Goal: Task Accomplishment & Management: Use online tool/utility

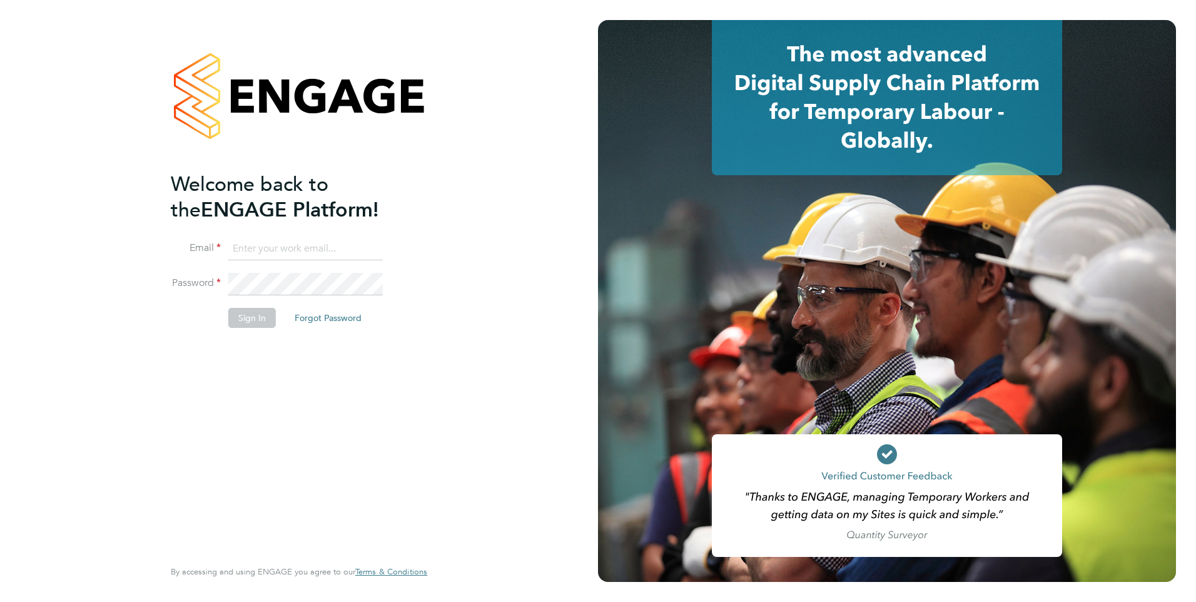
type input "[PERSON_NAME][EMAIL_ADDRESS][DOMAIN_NAME]"
click at [258, 322] on button "Sign In" at bounding box center [252, 318] width 48 height 20
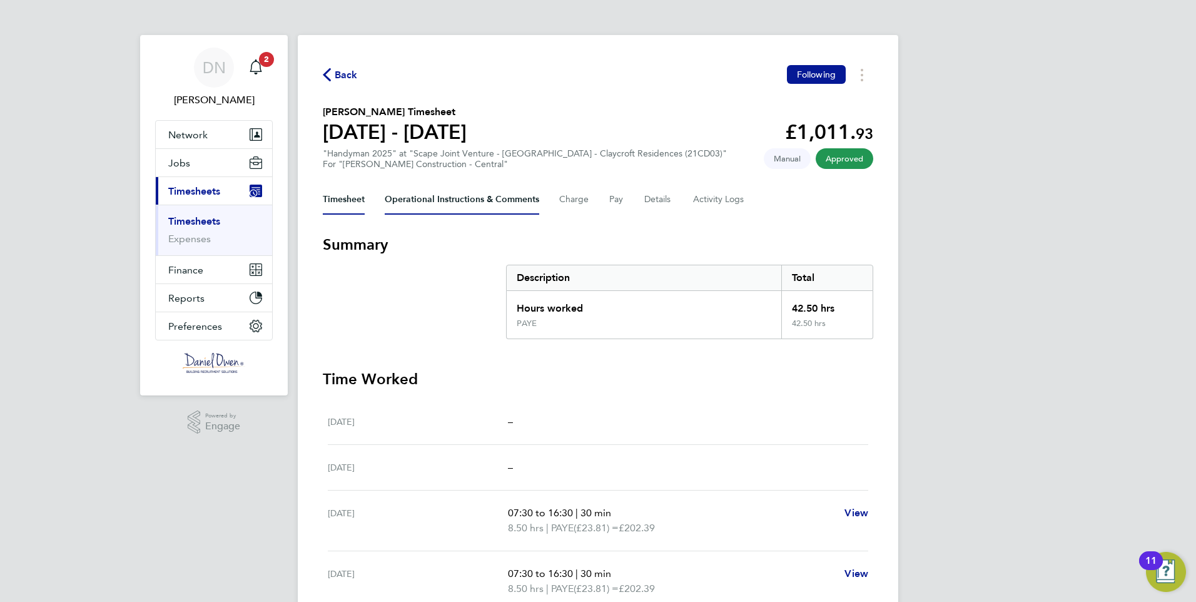
click at [459, 197] on Comments-tab "Operational Instructions & Comments" at bounding box center [462, 200] width 155 height 30
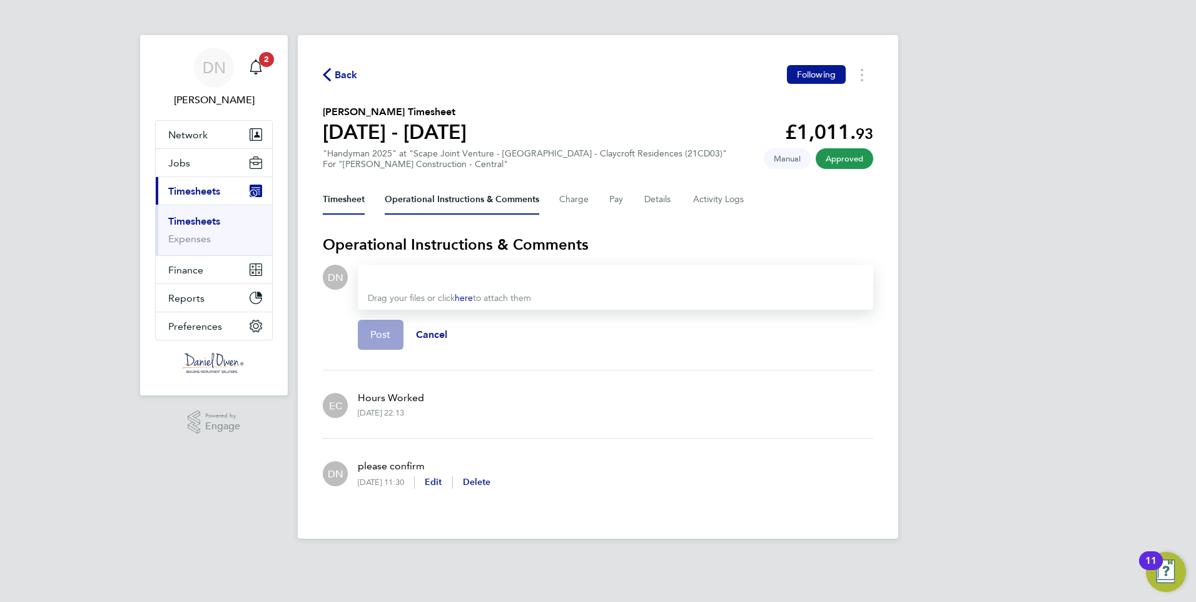
click at [347, 196] on button "Timesheet" at bounding box center [344, 200] width 42 height 30
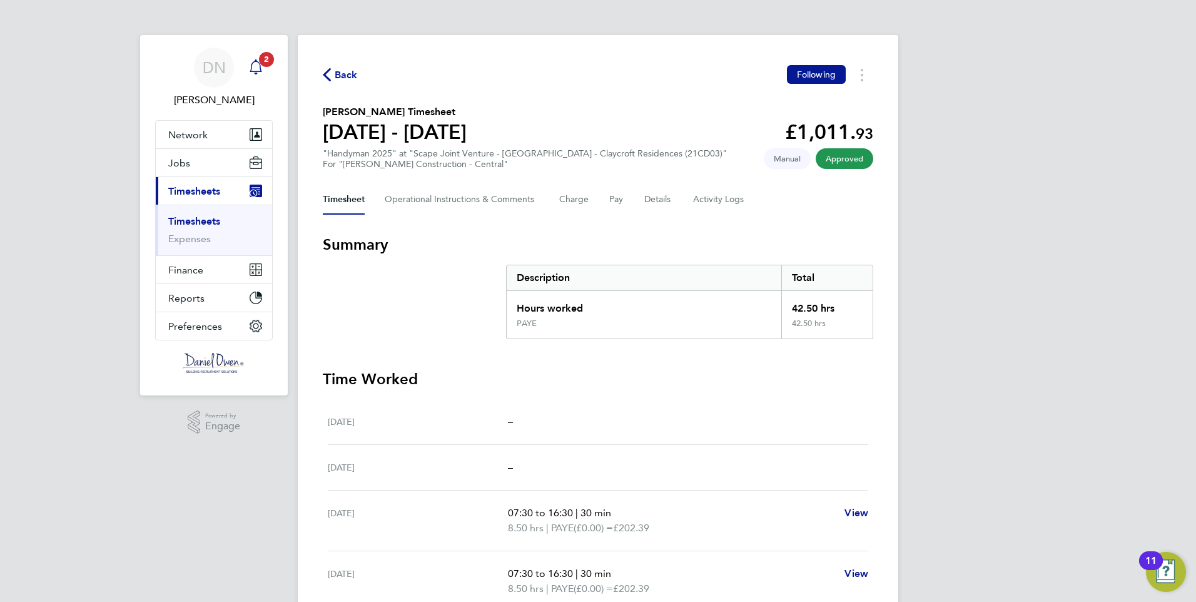
click at [259, 59] on span "2" at bounding box center [266, 59] width 15 height 15
